Goal: Information Seeking & Learning: Learn about a topic

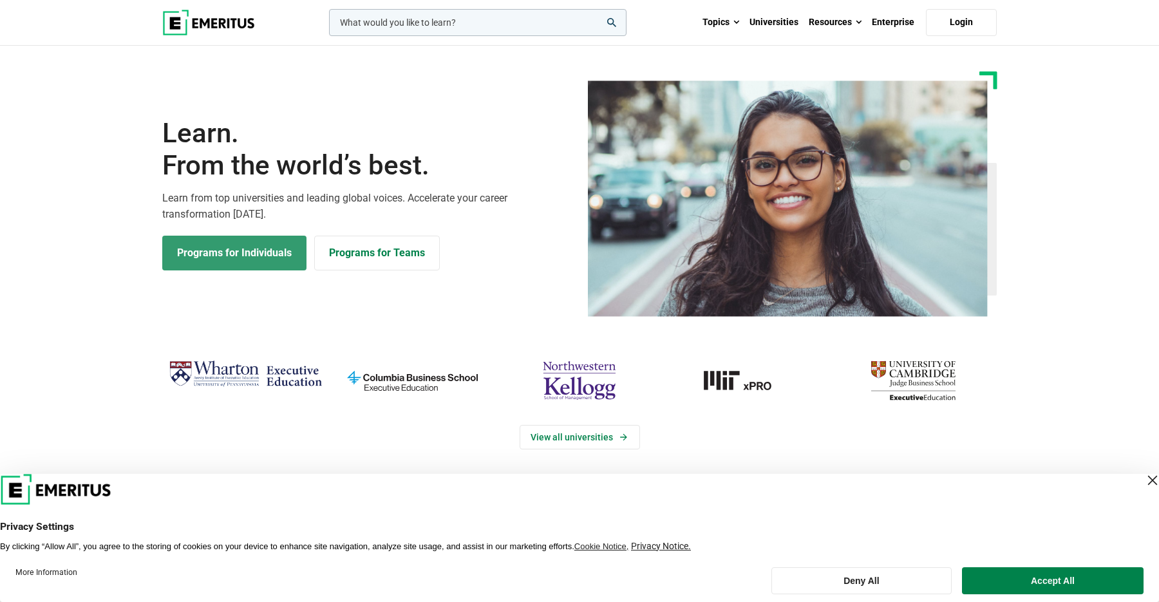
click at [234, 254] on link "Programs for Individuals" at bounding box center [234, 253] width 144 height 35
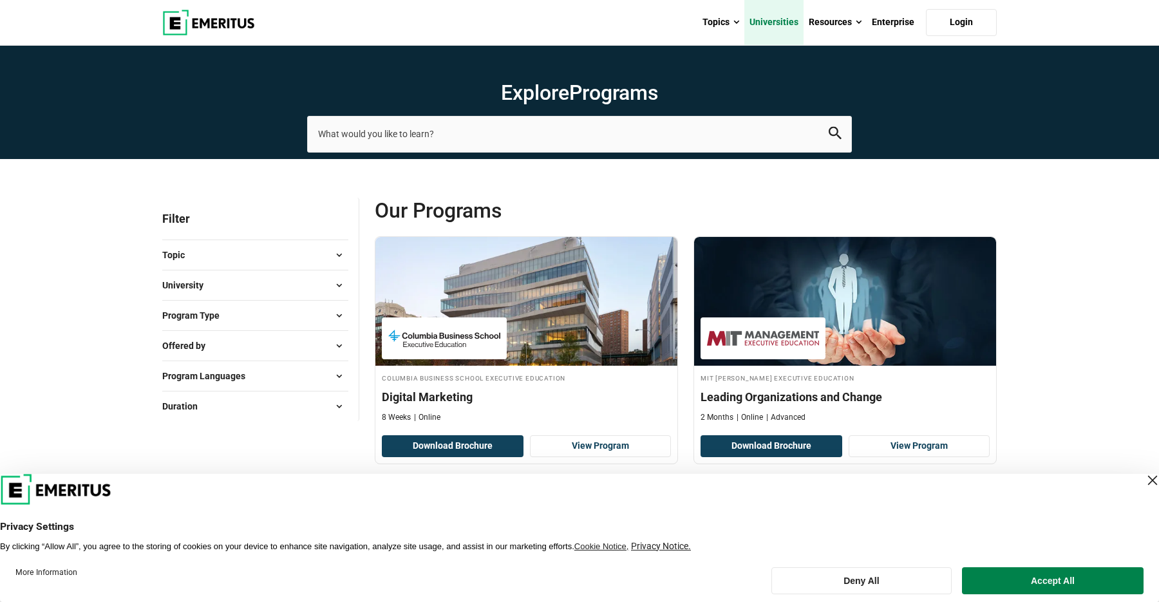
click at [777, 24] on link "Universities" at bounding box center [774, 22] width 59 height 45
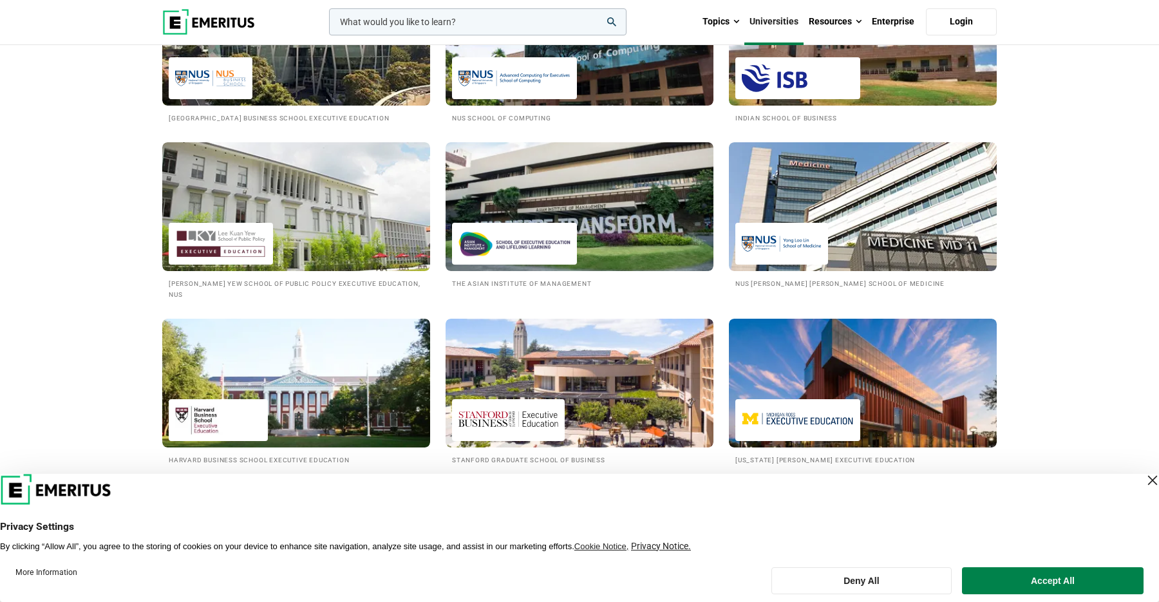
scroll to position [1295, 0]
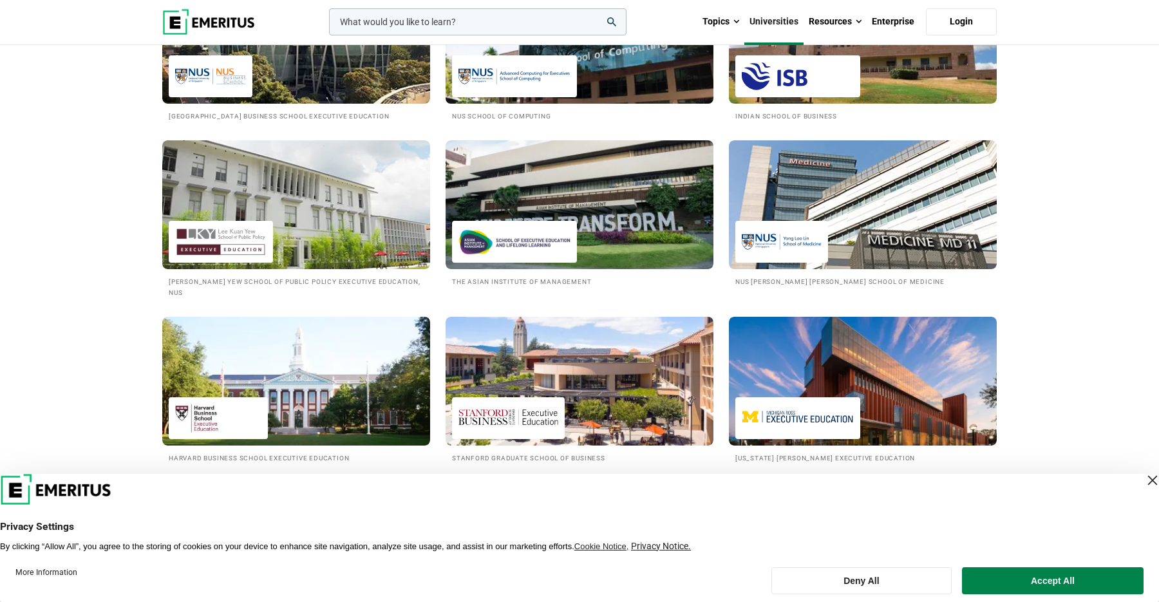
click at [555, 86] on img at bounding box center [515, 76] width 112 height 29
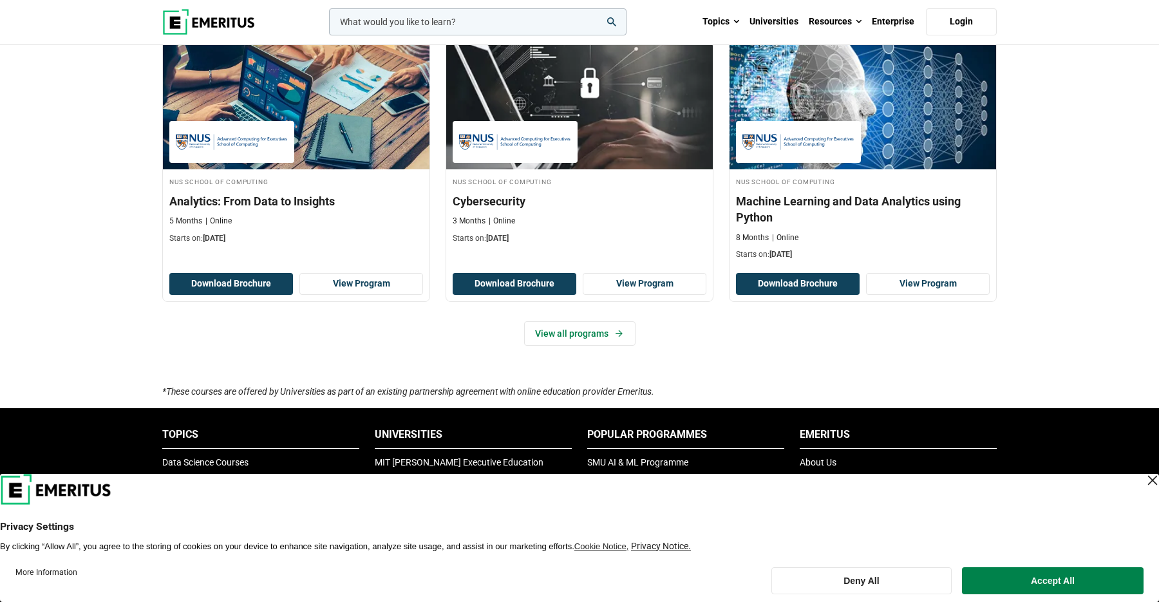
scroll to position [866, 0]
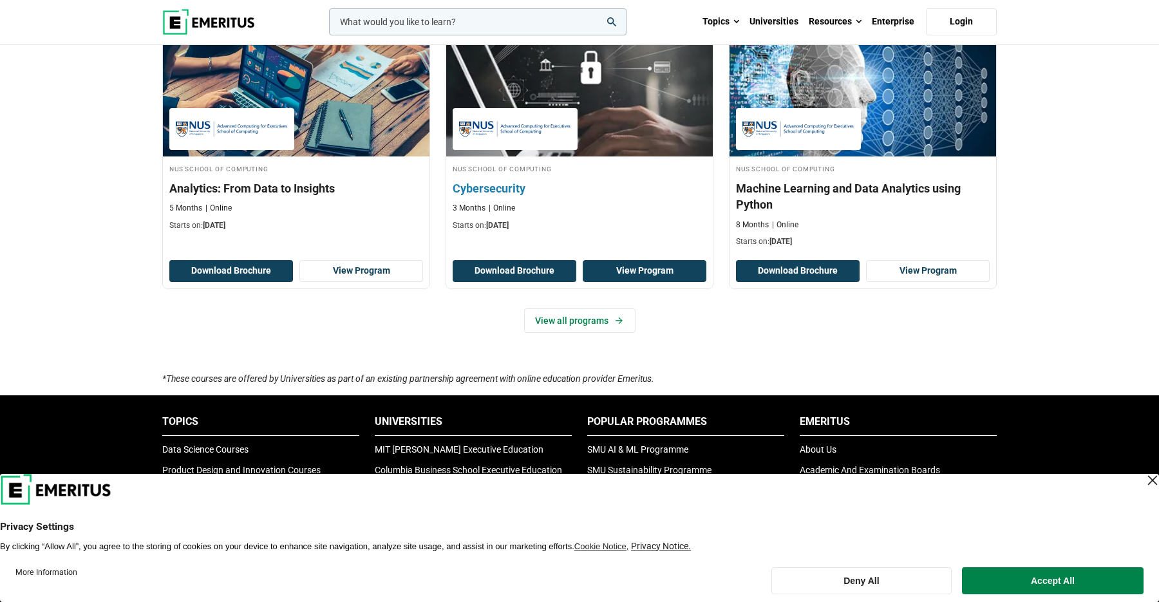
click at [633, 267] on link "View Program" at bounding box center [645, 271] width 124 height 22
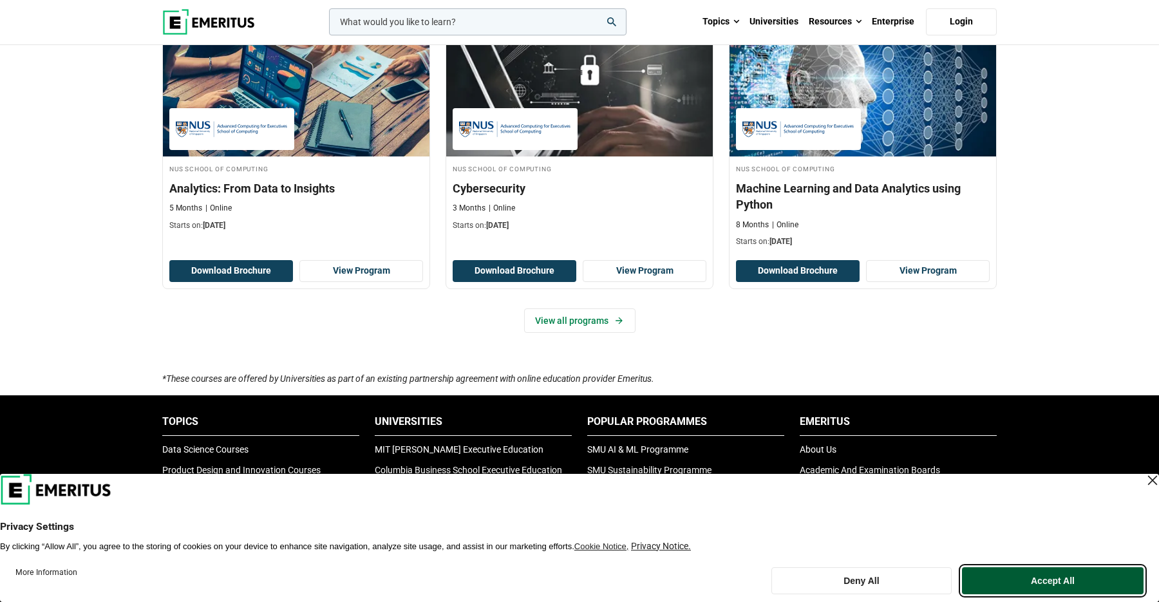
click at [1032, 584] on button "Accept All" at bounding box center [1053, 580] width 182 height 27
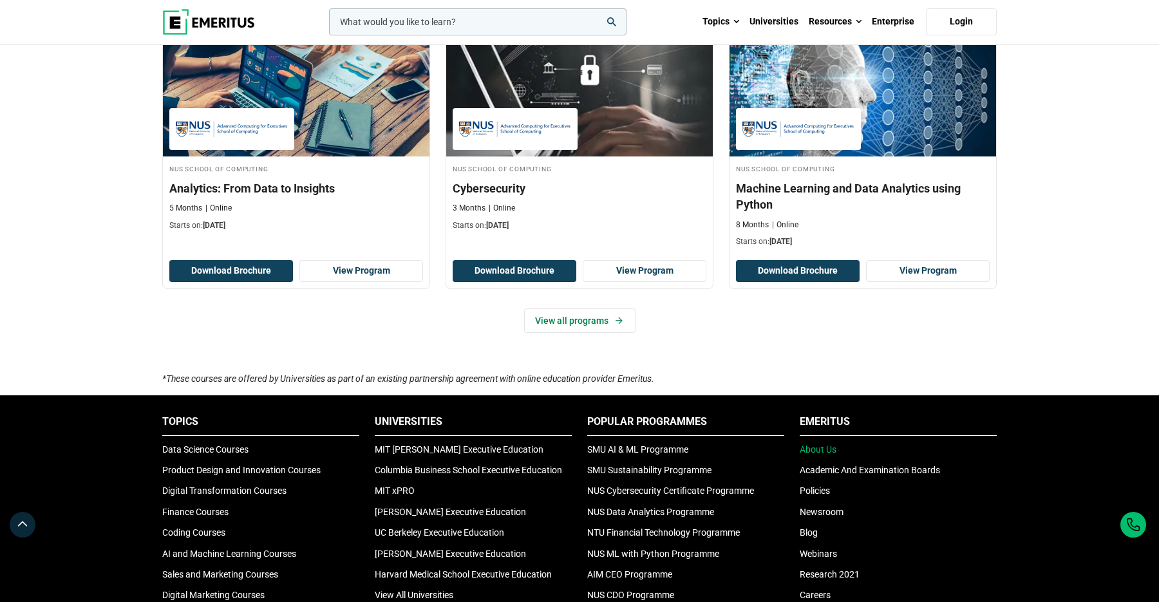
click at [825, 449] on link "About Us" at bounding box center [818, 449] width 37 height 10
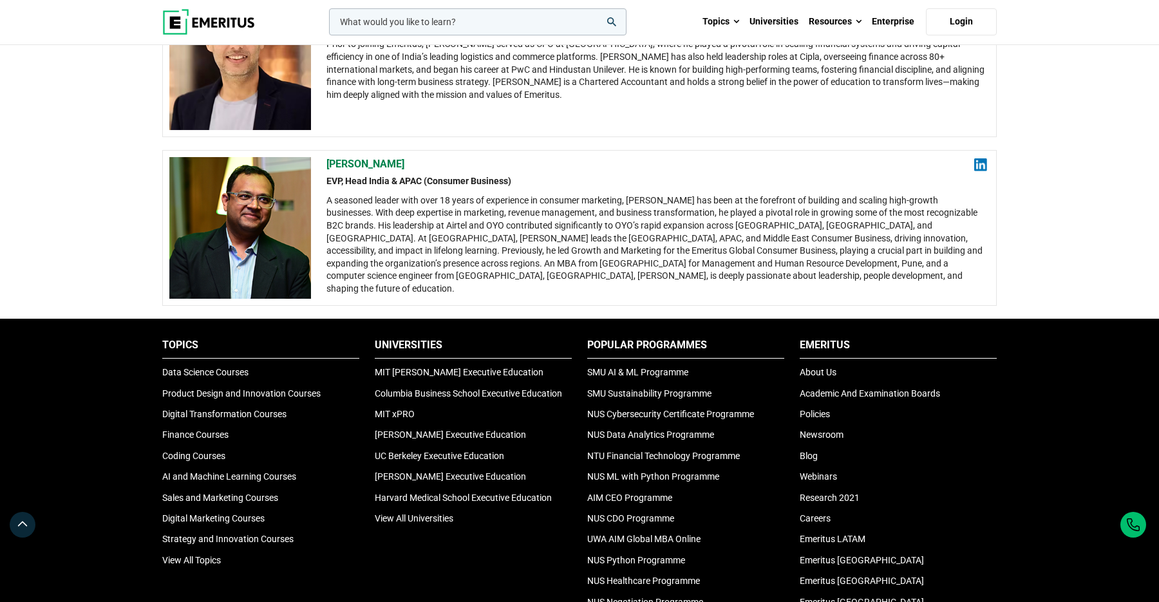
scroll to position [2433, 0]
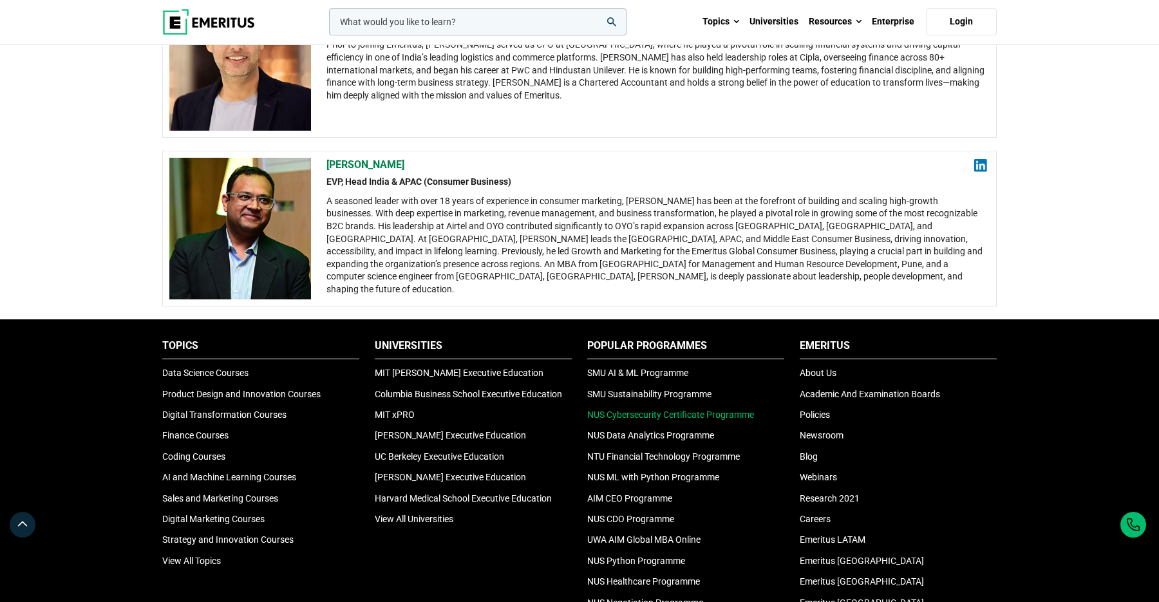
click at [660, 411] on link "NUS Cybersecurity Certificate Programme" at bounding box center [670, 415] width 167 height 10
